Goal: Navigation & Orientation: Find specific page/section

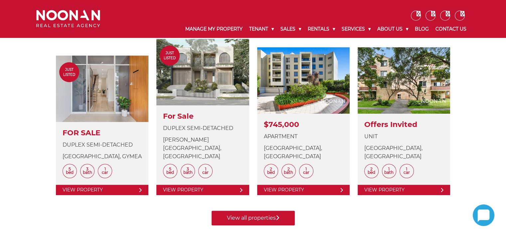
scroll to position [266, 0]
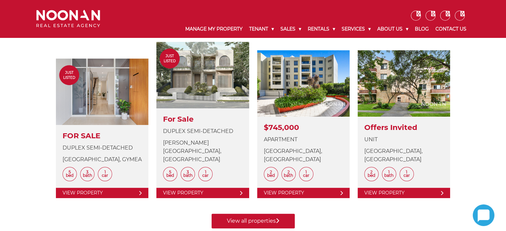
click at [239, 214] on link "View all properties" at bounding box center [253, 221] width 83 height 15
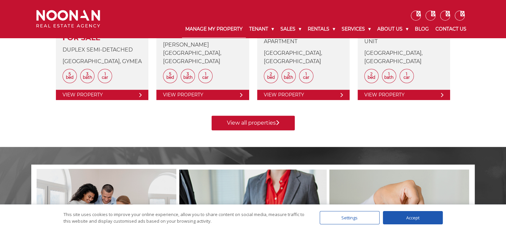
scroll to position [55, 0]
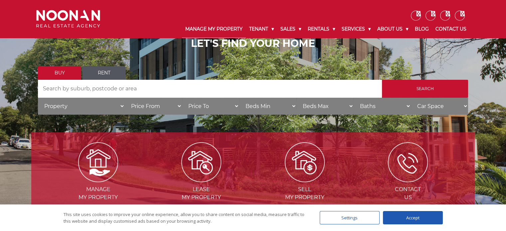
click at [222, 32] on link "Manage My Property" at bounding box center [214, 29] width 64 height 17
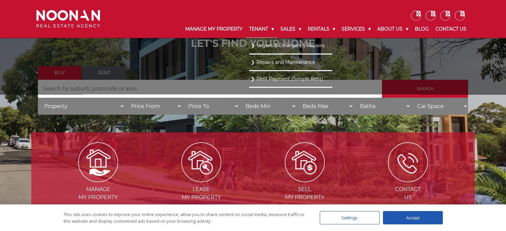
click at [252, 28] on link "Tenant" at bounding box center [261, 29] width 31 height 17
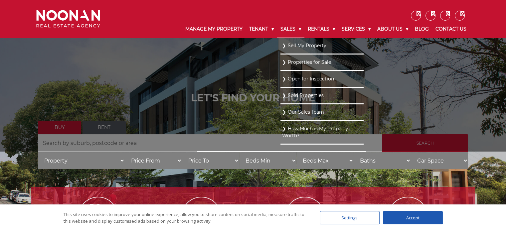
click at [295, 30] on link "Sales" at bounding box center [290, 29] width 27 height 17
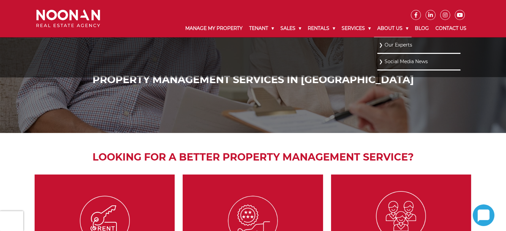
click at [386, 32] on link "About Us" at bounding box center [393, 28] width 38 height 17
